Goal: Task Accomplishment & Management: Use online tool/utility

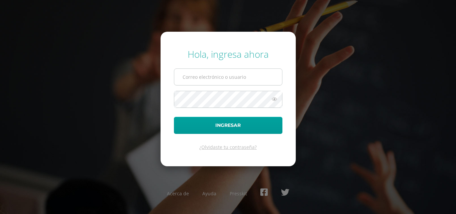
click at [214, 81] on input "text" at bounding box center [228, 77] width 108 height 16
type input "jguzman@sagradocorazon.edu.gt"
click at [174, 117] on button "Ingresar" at bounding box center [228, 125] width 108 height 17
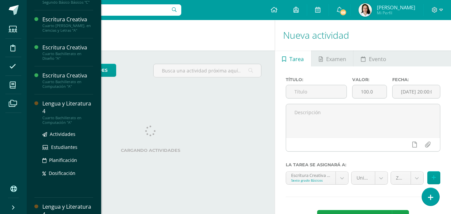
scroll to position [233, 0]
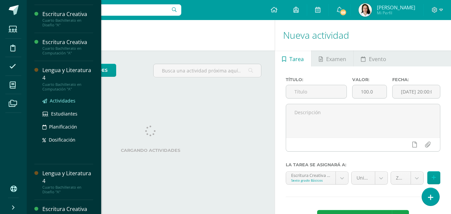
click at [58, 100] on span "Actividades" at bounding box center [63, 100] width 26 height 6
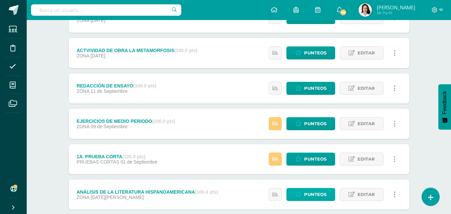
scroll to position [287, 0]
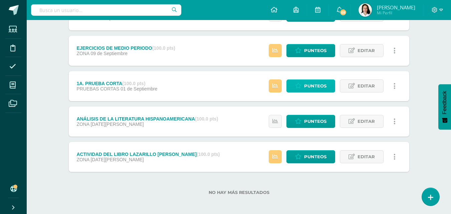
click at [302, 84] on link "Punteos" at bounding box center [310, 85] width 49 height 13
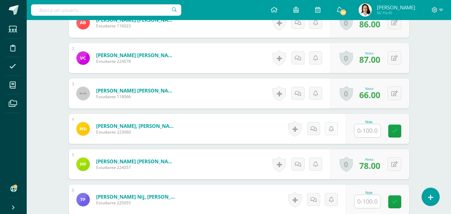
scroll to position [224, 0]
click at [369, 133] on input "text" at bounding box center [367, 130] width 26 height 13
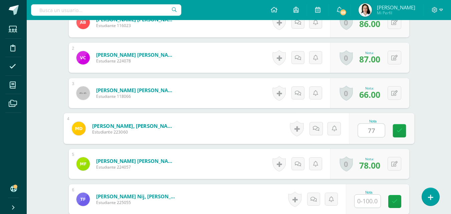
scroll to position [225, 0]
type input "77"
click at [368, 199] on input "text" at bounding box center [367, 200] width 26 height 13
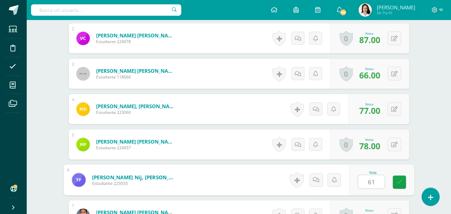
scroll to position [325, 0]
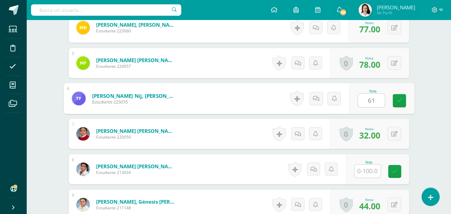
type input "61"
click at [376, 165] on input "text" at bounding box center [367, 170] width 26 height 13
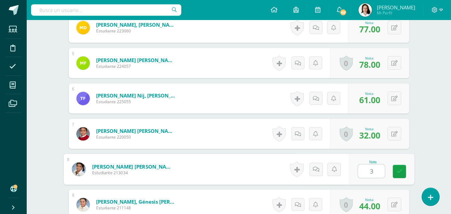
type input "32"
click at [396, 168] on link at bounding box center [398, 171] width 13 height 13
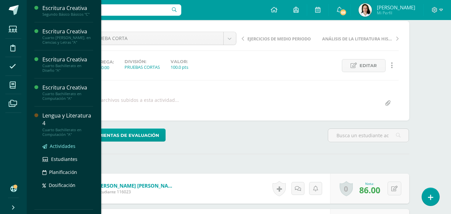
scroll to position [180, 0]
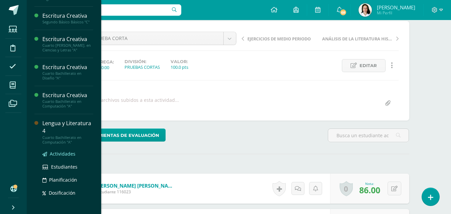
click at [60, 152] on span "Actividades" at bounding box center [63, 153] width 26 height 6
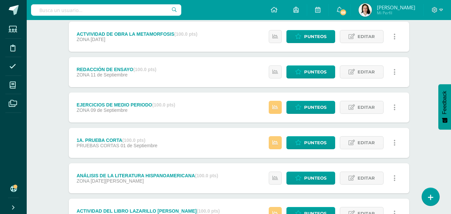
scroll to position [290, 0]
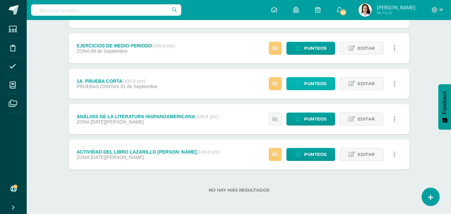
click at [311, 84] on span "Punteos" at bounding box center [315, 83] width 22 height 12
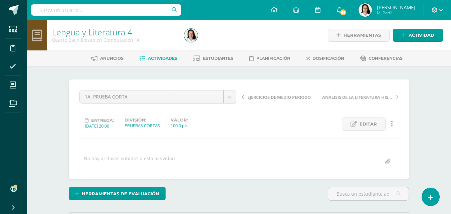
click at [153, 58] on span "Actividades" at bounding box center [162, 58] width 29 height 5
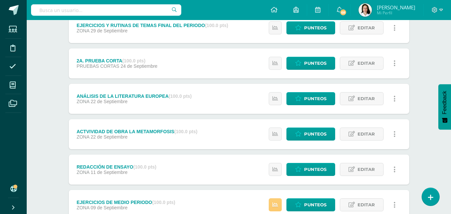
scroll to position [233, 0]
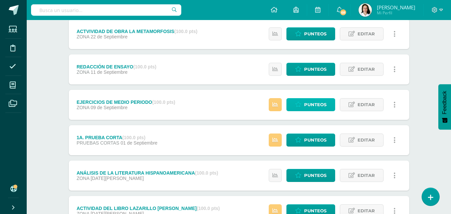
click at [308, 107] on span "Punteos" at bounding box center [315, 104] width 22 height 12
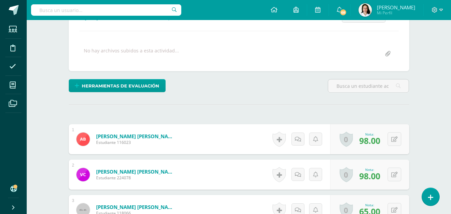
scroll to position [174, 0]
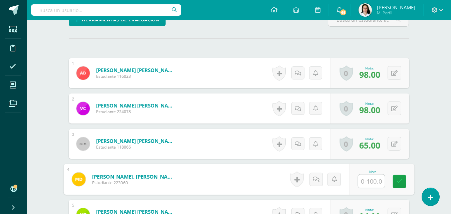
click at [376, 180] on input "text" at bounding box center [370, 180] width 27 height 13
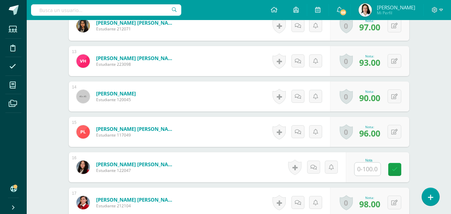
scroll to position [675, 0]
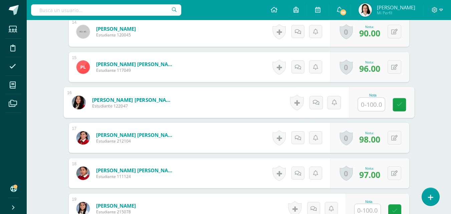
click at [367, 103] on input "text" at bounding box center [370, 104] width 27 height 13
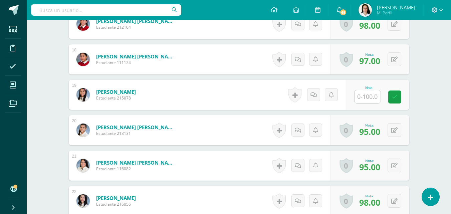
scroll to position [808, 0]
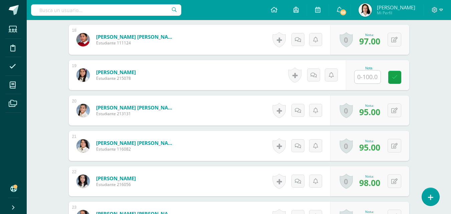
click at [367, 76] on input "text" at bounding box center [367, 76] width 26 height 13
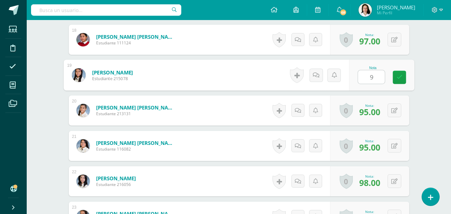
type input "95"
click at [402, 75] on icon at bounding box center [399, 77] width 6 height 6
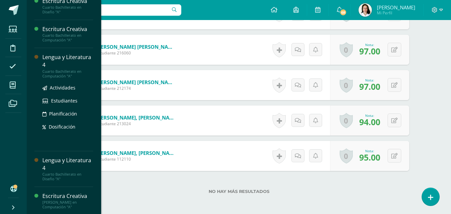
scroll to position [247, 0]
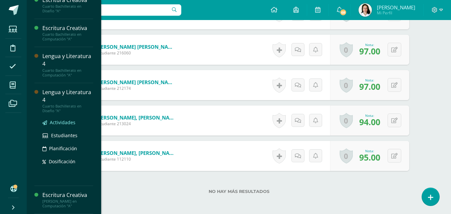
click at [63, 121] on span "Actividades" at bounding box center [63, 122] width 26 height 6
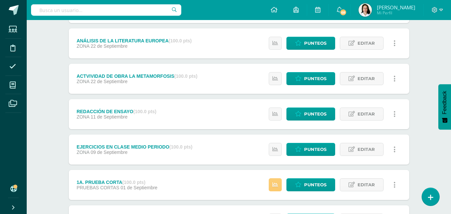
scroll to position [267, 0]
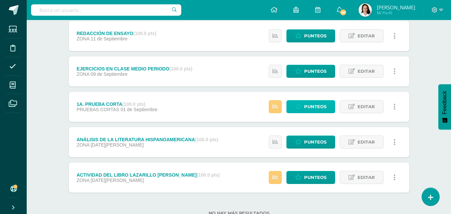
click at [304, 103] on span "Punteos" at bounding box center [315, 106] width 22 height 12
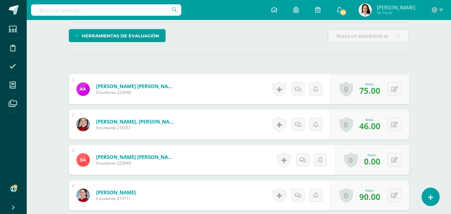
scroll to position [158, 0]
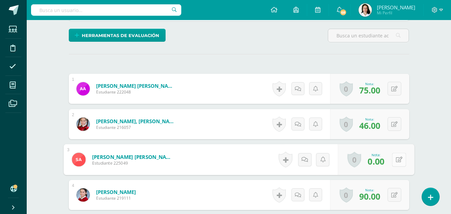
click at [392, 161] on button at bounding box center [399, 159] width 14 height 14
type input "50"
click at [383, 165] on link at bounding box center [380, 161] width 13 height 13
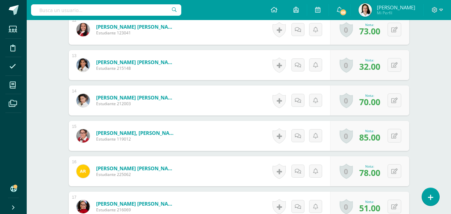
scroll to position [0, 0]
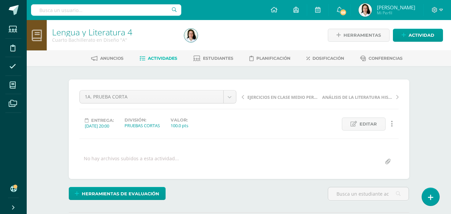
click at [164, 57] on span "Actividades" at bounding box center [162, 58] width 29 height 5
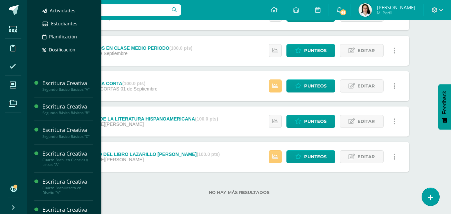
scroll to position [247, 0]
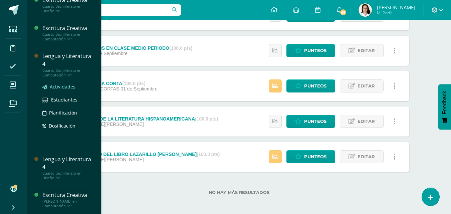
click at [56, 86] on span "Actividades" at bounding box center [63, 86] width 26 height 6
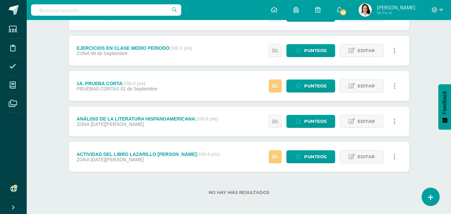
scroll to position [180, 0]
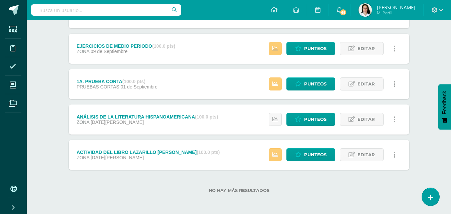
scroll to position [290, 0]
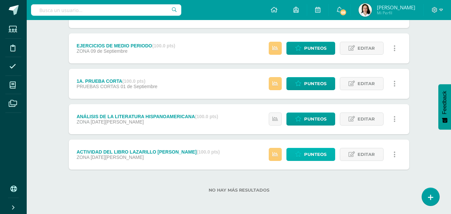
click at [310, 158] on span "Punteos" at bounding box center [315, 154] width 22 height 12
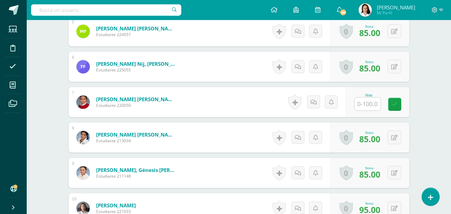
scroll to position [358, 0]
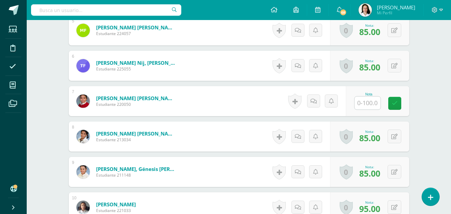
click at [366, 106] on input "text" at bounding box center [367, 102] width 26 height 13
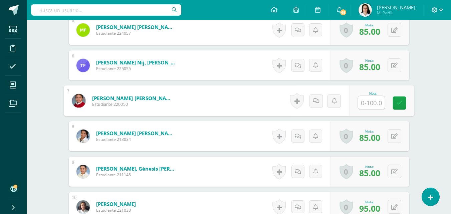
scroll to position [358, 0]
type input "70"
click at [395, 99] on link at bounding box center [398, 102] width 13 height 13
